Goal: Transaction & Acquisition: Obtain resource

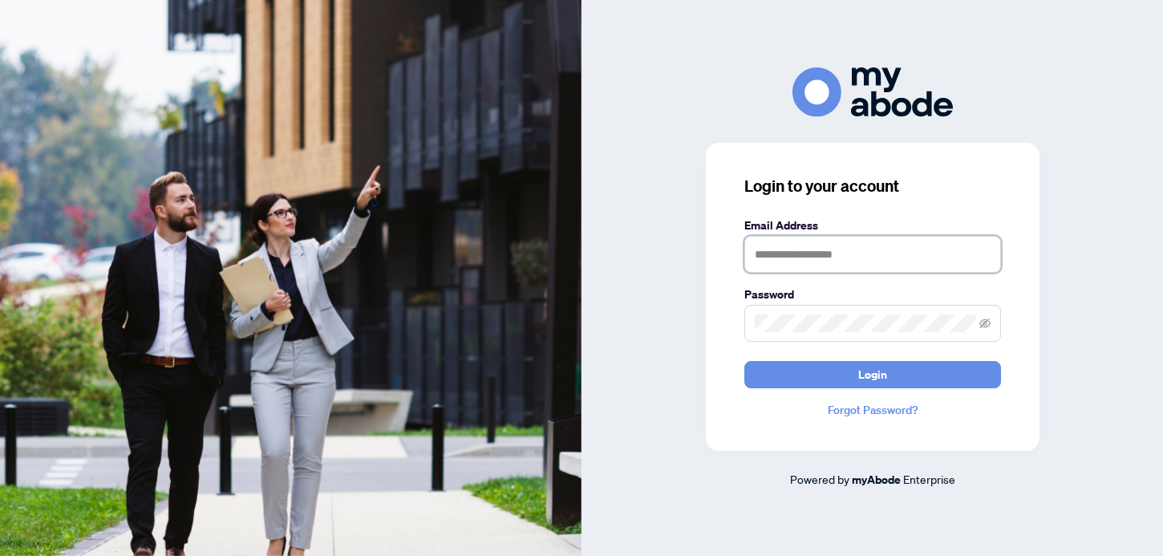
click at [852, 249] on input "text" at bounding box center [872, 254] width 257 height 37
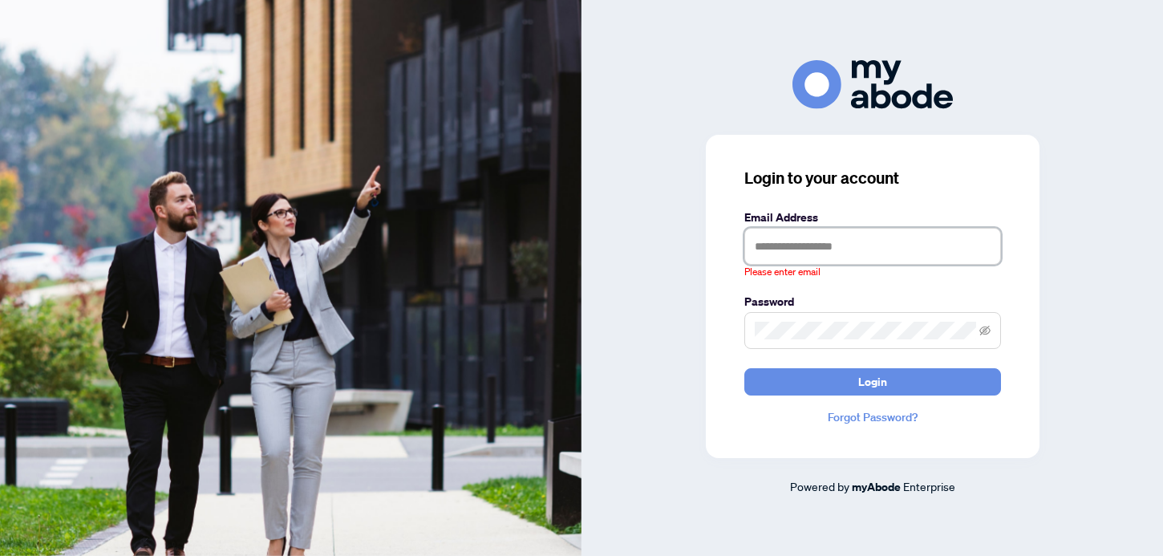
type input "**********"
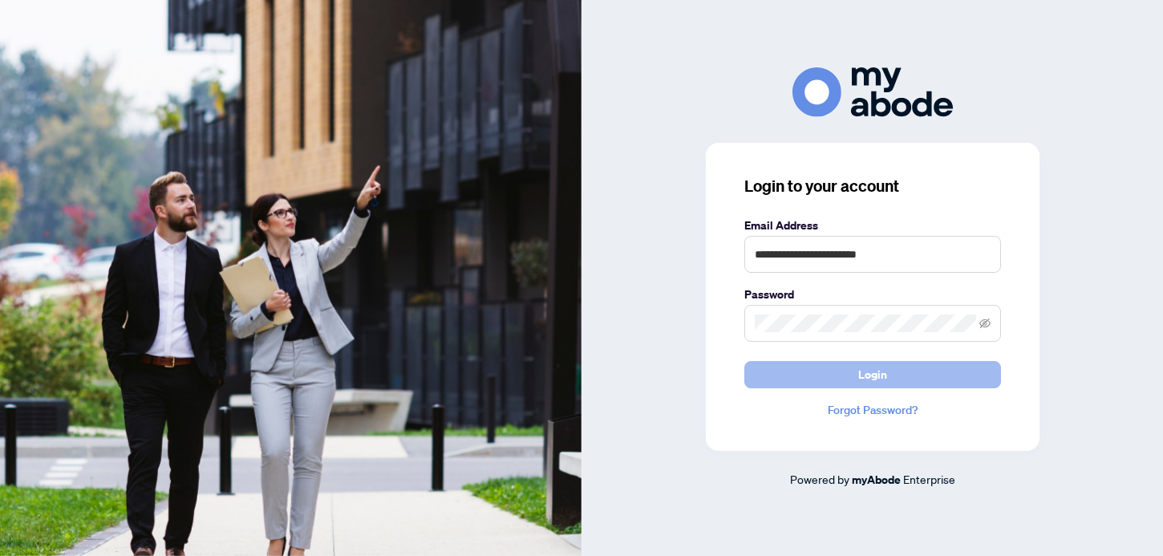
click at [865, 368] on span "Login" at bounding box center [872, 375] width 29 height 26
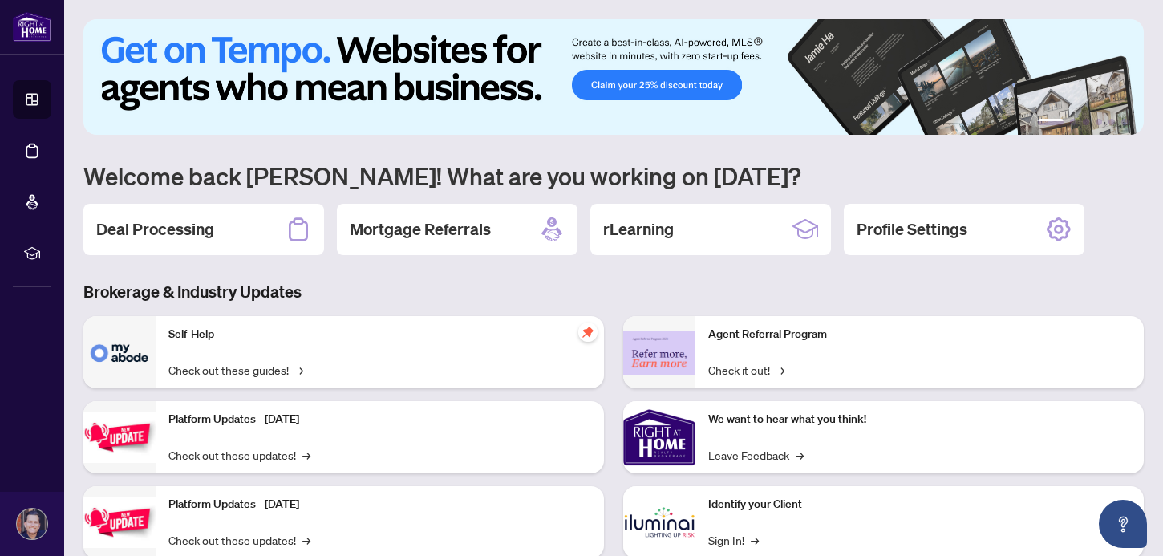
scroll to position [10, 0]
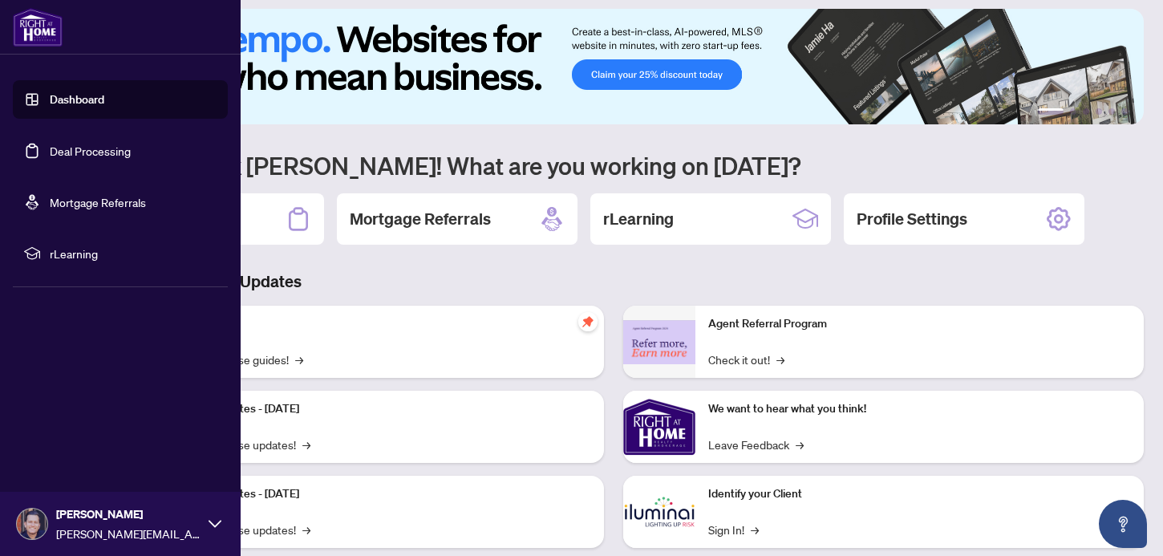
click at [92, 103] on link "Dashboard" at bounding box center [77, 99] width 55 height 14
click at [103, 158] on link "Deal Processing" at bounding box center [90, 151] width 81 height 14
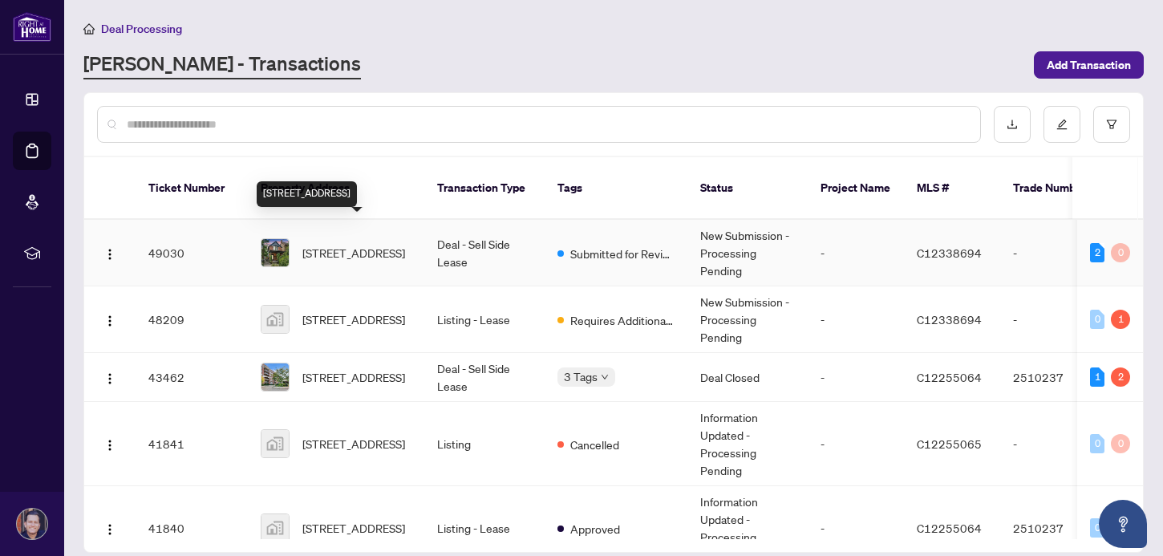
click at [342, 244] on span "[STREET_ADDRESS]" at bounding box center [353, 253] width 103 height 18
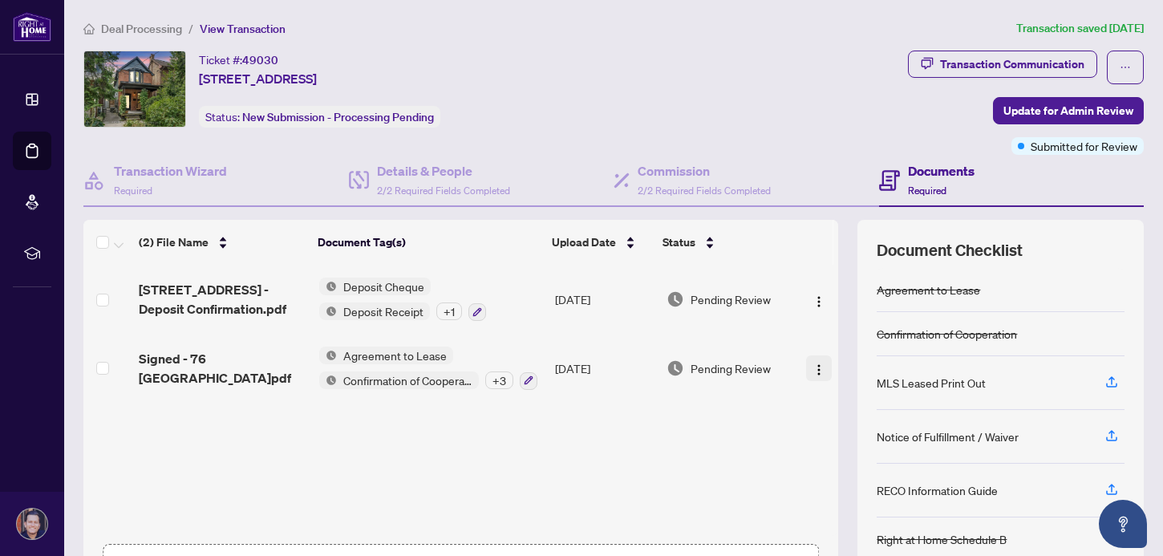
click at [814, 366] on img "button" at bounding box center [818, 369] width 13 height 13
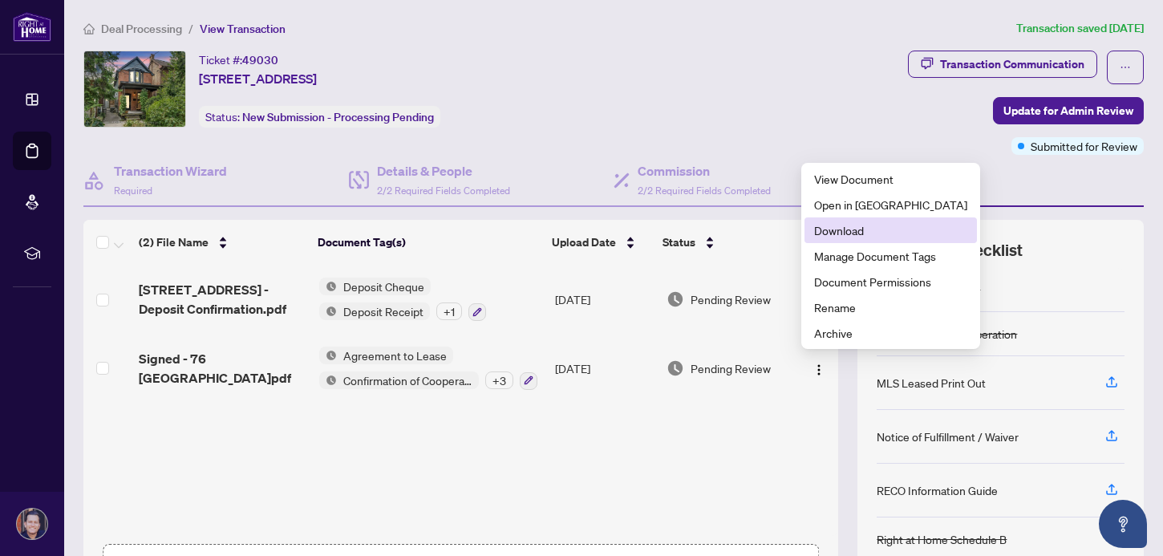
click at [868, 225] on span "Download" at bounding box center [890, 230] width 153 height 18
